Goal: Information Seeking & Learning: Learn about a topic

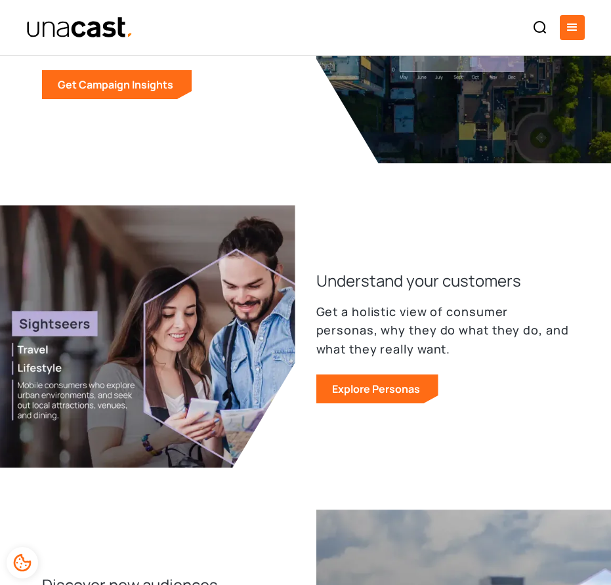
scroll to position [1041, 0]
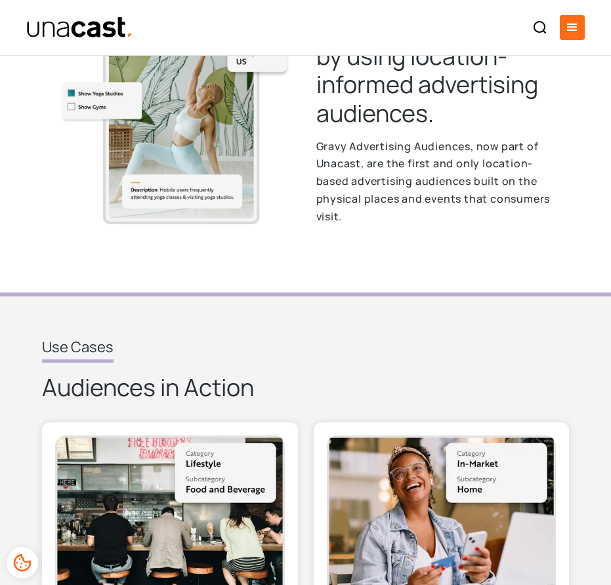
scroll to position [512, 0]
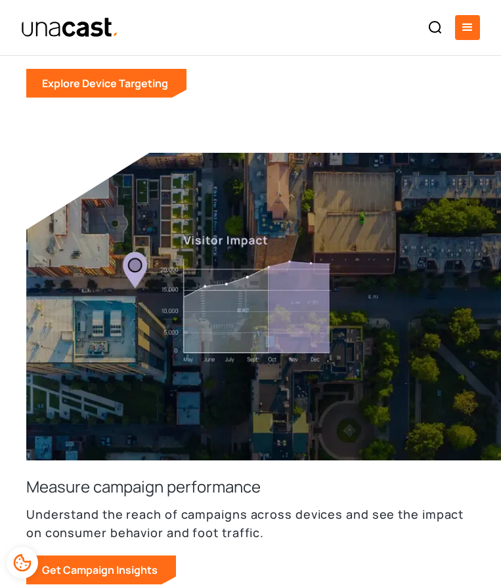
scroll to position [816, 0]
